Goal: Task Accomplishment & Management: Use online tool/utility

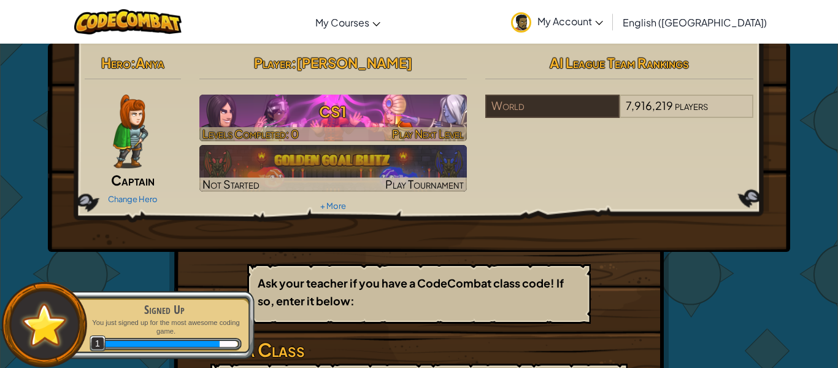
click at [379, 110] on h3 "CS1" at bounding box center [333, 112] width 268 height 28
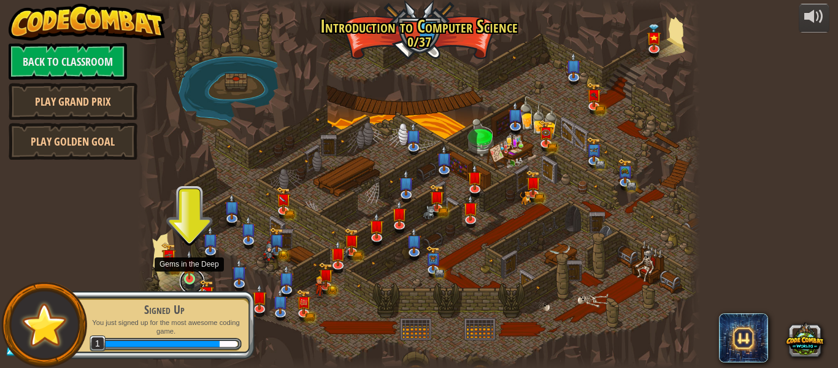
click at [188, 279] on link at bounding box center [192, 281] width 25 height 25
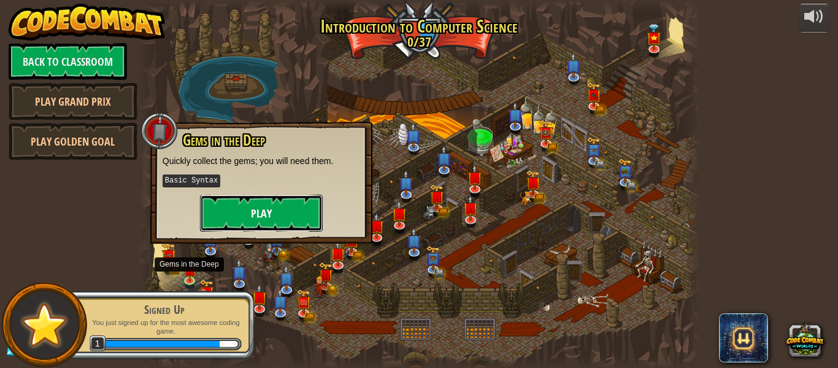
click at [252, 212] on button "Play" at bounding box center [261, 212] width 123 height 37
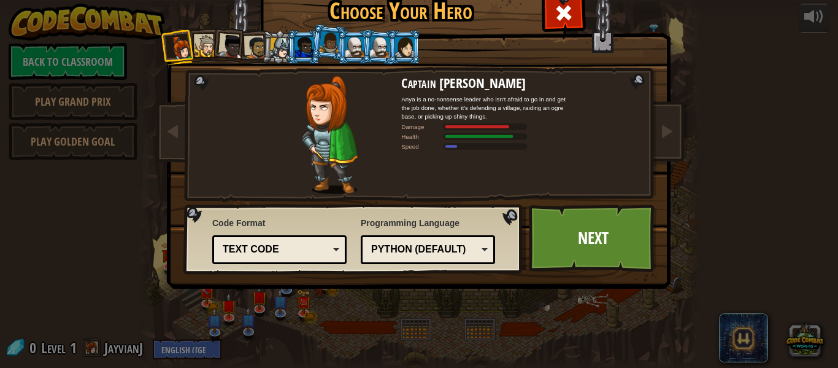
click at [243, 33] on li at bounding box center [229, 45] width 36 height 36
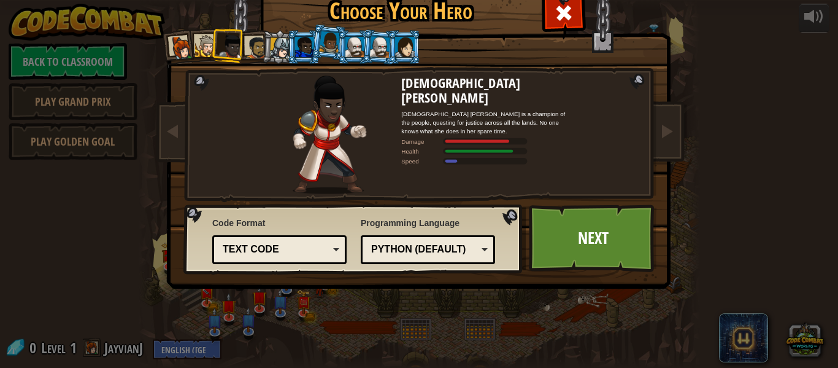
click at [254, 39] on div at bounding box center [256, 47] width 23 height 23
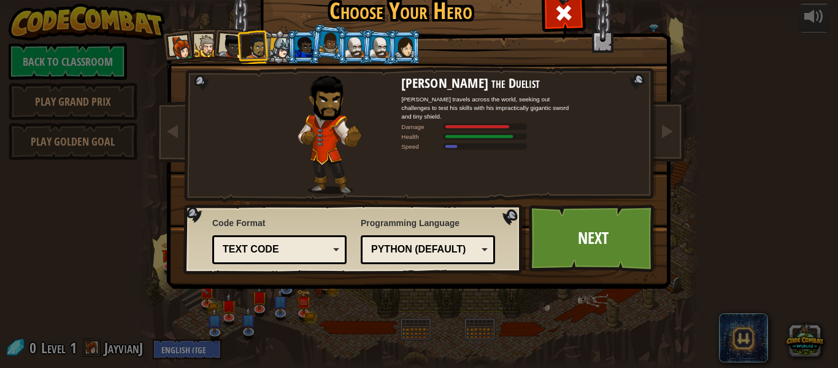
click at [418, 247] on div "Python (Default)" at bounding box center [424, 249] width 106 height 14
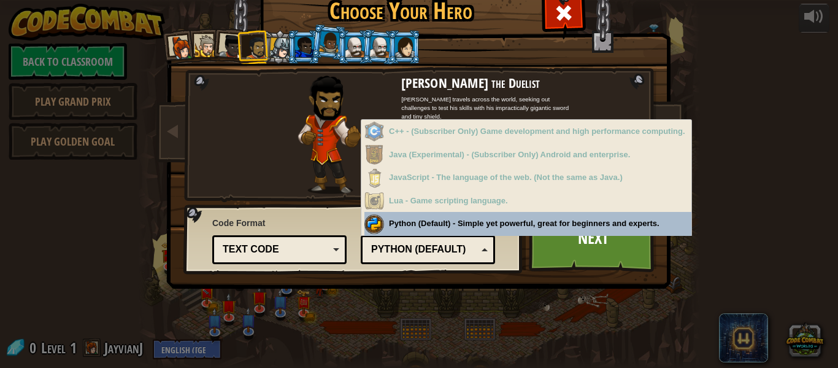
click at [418, 247] on div "Python (Default)" at bounding box center [424, 249] width 106 height 14
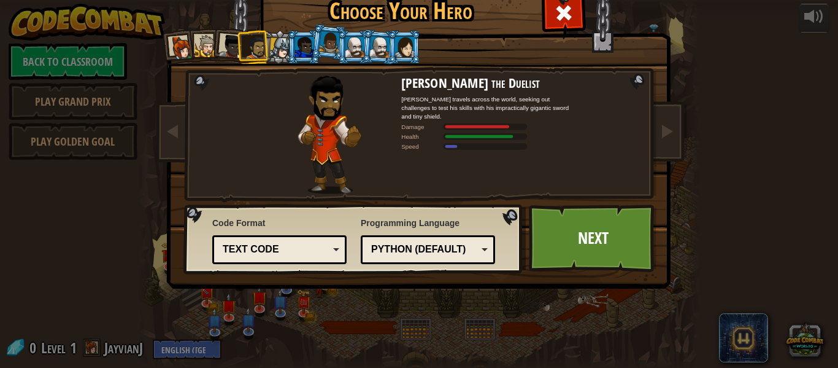
click at [418, 247] on div "Python (Default)" at bounding box center [424, 249] width 106 height 14
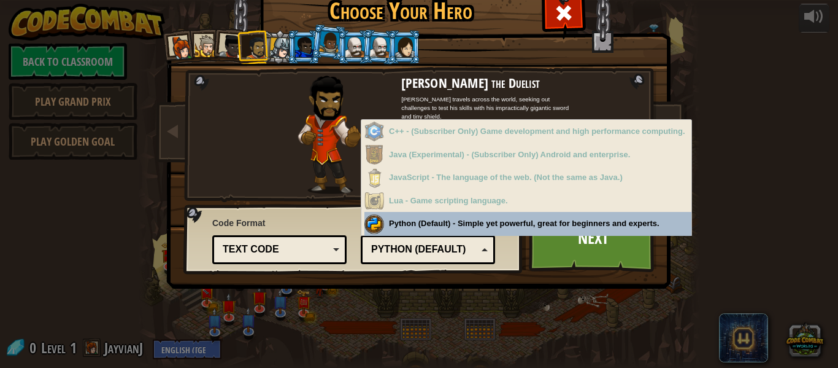
click at [418, 247] on div "Python (Default)" at bounding box center [424, 249] width 106 height 14
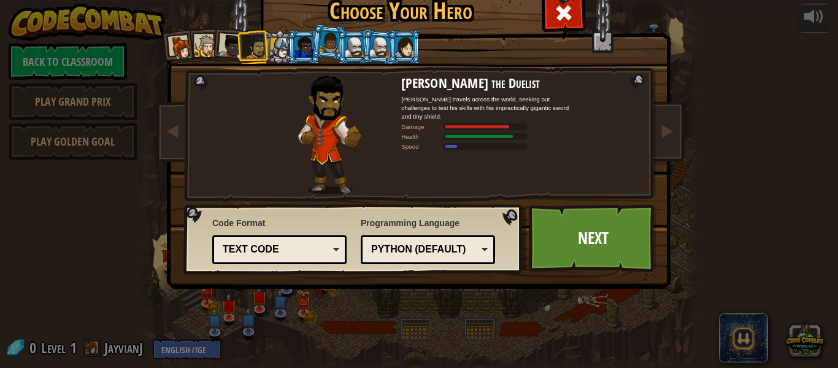
click at [301, 247] on div "Text code" at bounding box center [276, 249] width 106 height 14
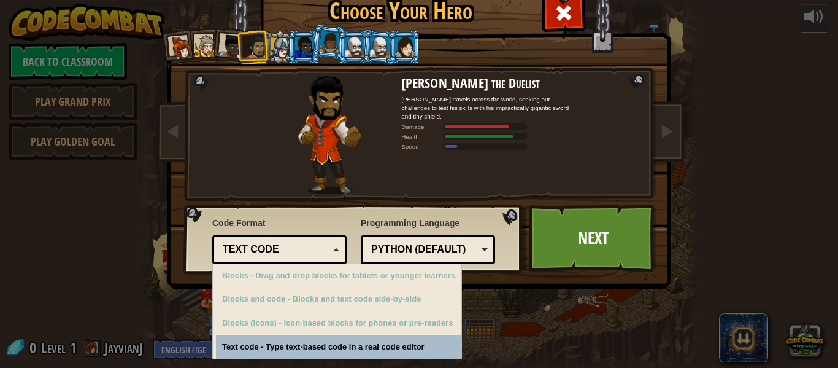
click at [301, 247] on div "Text code" at bounding box center [276, 249] width 106 height 14
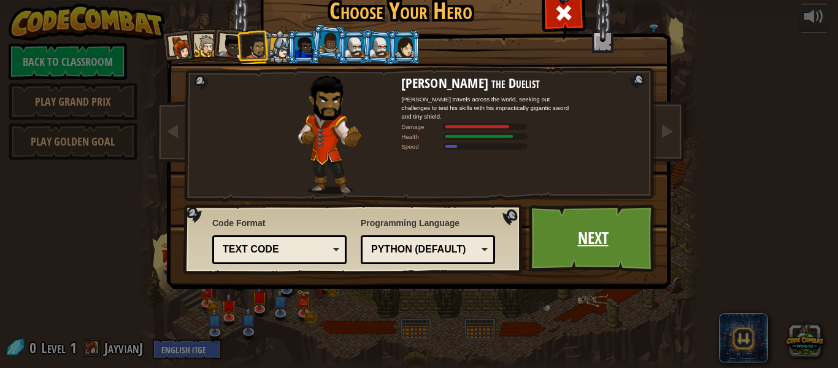
click at [620, 266] on link "Next" at bounding box center [593, 237] width 128 height 67
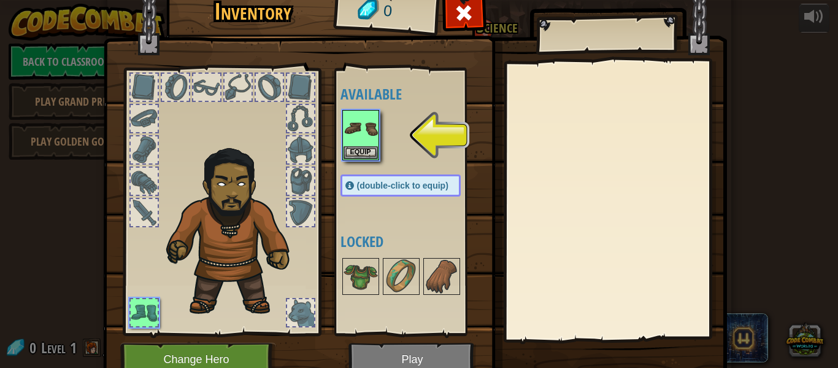
click at [564, 131] on div at bounding box center [615, 200] width 217 height 275
click at [368, 150] on button "Equip" at bounding box center [361, 151] width 34 height 13
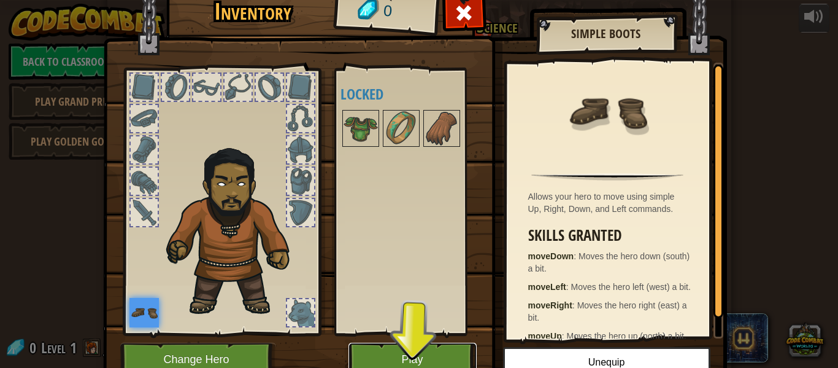
click at [438, 355] on button "Play" at bounding box center [412, 359] width 128 height 34
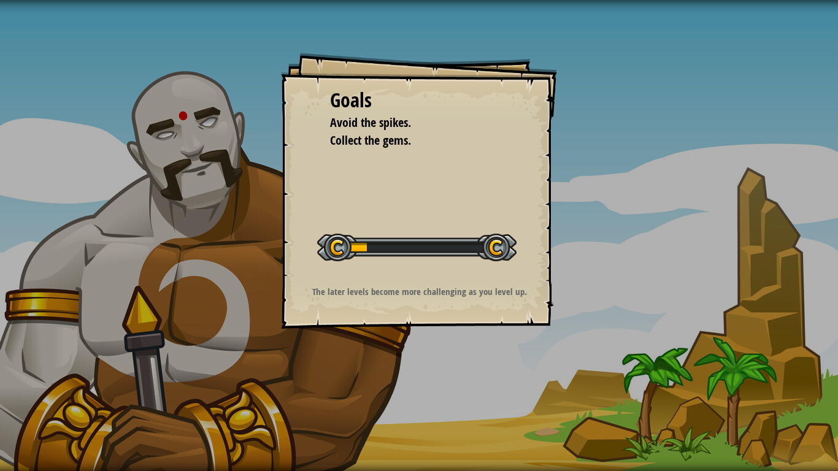
click at [797, 104] on div "Goals Avoid the spikes. Collect the gems. Start Level Error loading from server…" at bounding box center [419, 235] width 838 height 471
click at [410, 270] on div "Start Level" at bounding box center [416, 245] width 199 height 49
click at [484, 258] on div at bounding box center [416, 248] width 199 height 28
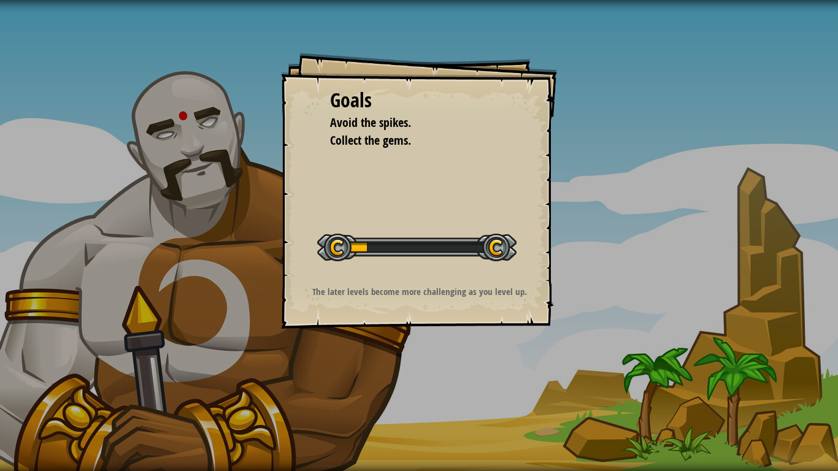
drag, startPoint x: 484, startPoint y: 258, endPoint x: 495, endPoint y: 249, distance: 13.9
click at [495, 249] on div at bounding box center [416, 248] width 199 height 28
click at [421, 297] on p "The later levels become more challenging as you level up." at bounding box center [419, 291] width 246 height 13
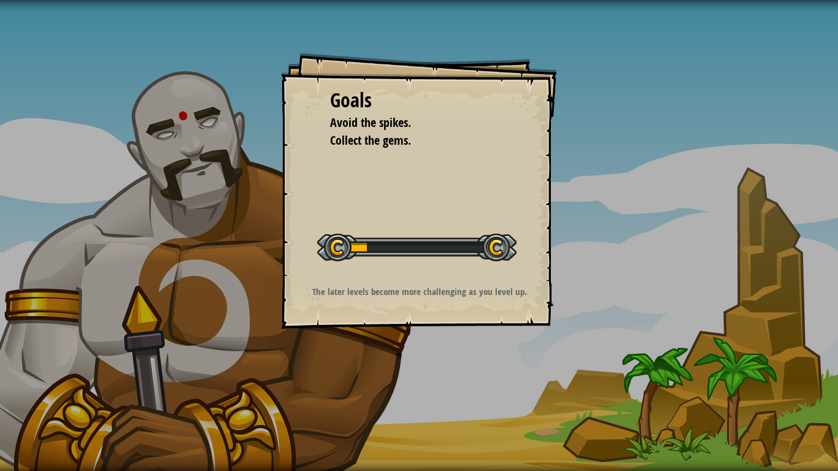
click at [421, 297] on p "The later levels become more challenging as you level up." at bounding box center [419, 291] width 246 height 13
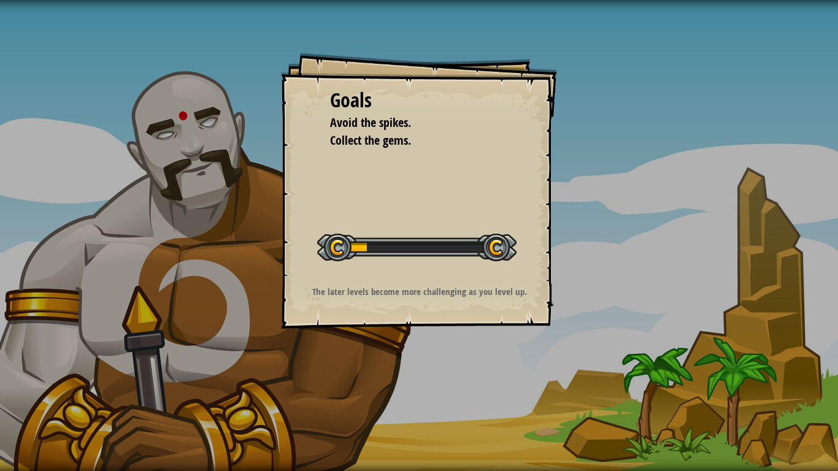
click at [421, 297] on p "The later levels become more challenging as you level up." at bounding box center [419, 291] width 246 height 13
